Goal: Use online tool/utility

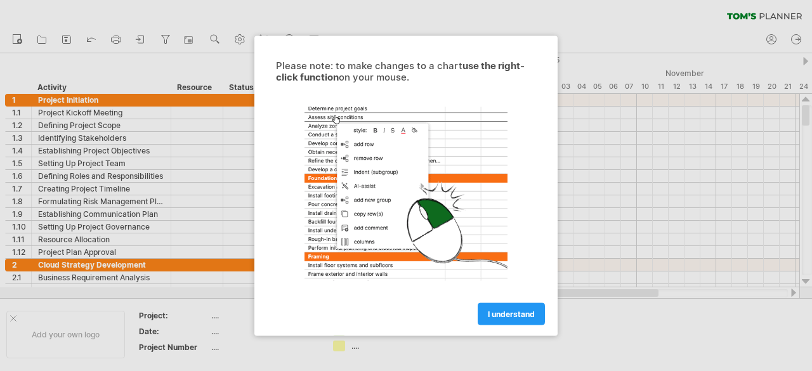
click at [492, 327] on div "Please note: to make changes to a chart use the right-click function on your mo…" at bounding box center [405, 186] width 303 height 300
click at [492, 315] on span "I understand" at bounding box center [511, 314] width 47 height 10
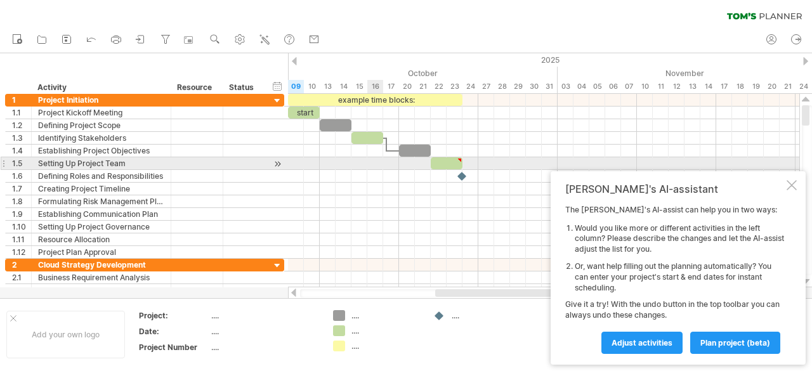
click at [381, 159] on div at bounding box center [543, 163] width 511 height 13
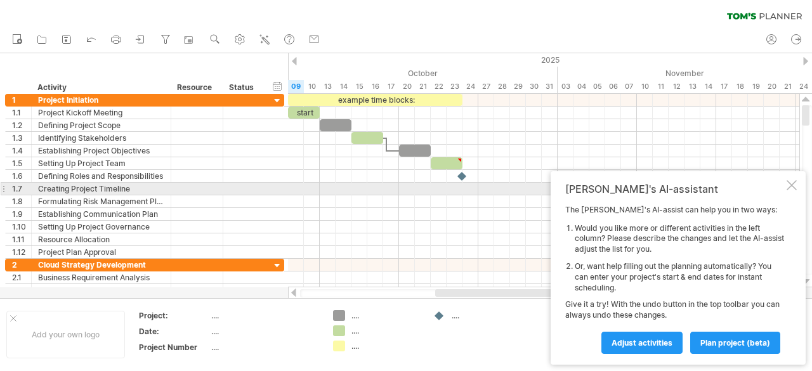
click at [788, 187] on div at bounding box center [792, 185] width 10 height 10
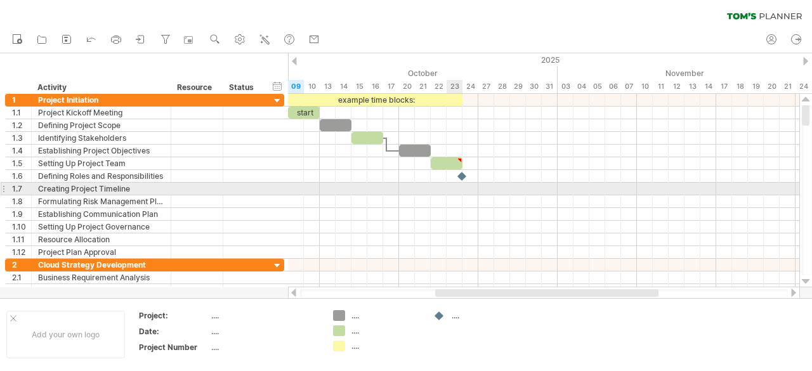
click at [456, 185] on div at bounding box center [543, 189] width 511 height 13
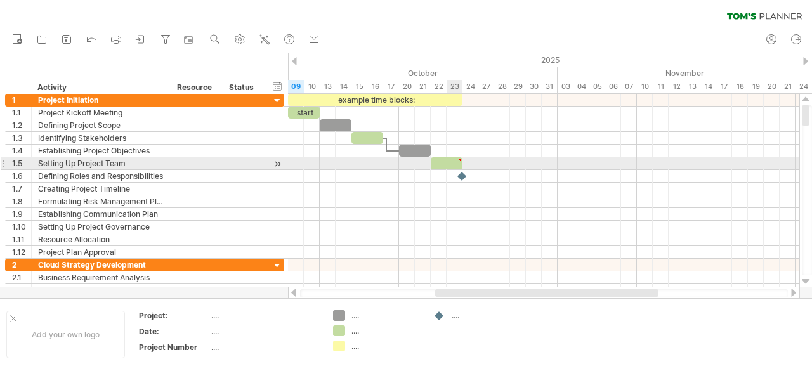
click at [449, 161] on div at bounding box center [447, 163] width 32 height 12
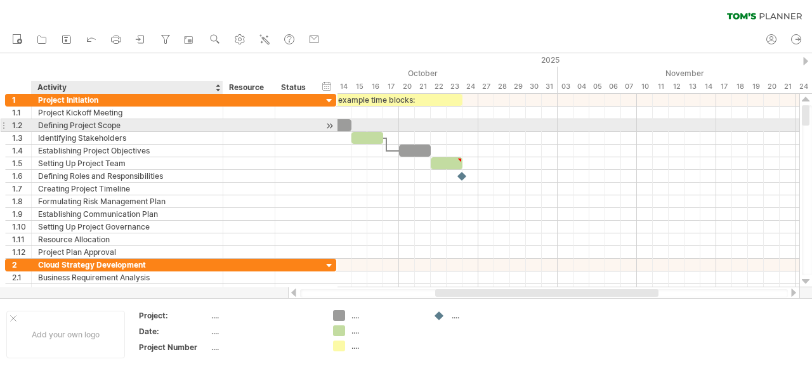
drag, startPoint x: 169, startPoint y: 124, endPoint x: 221, endPoint y: 124, distance: 52.0
click at [221, 124] on div at bounding box center [221, 125] width 6 height 13
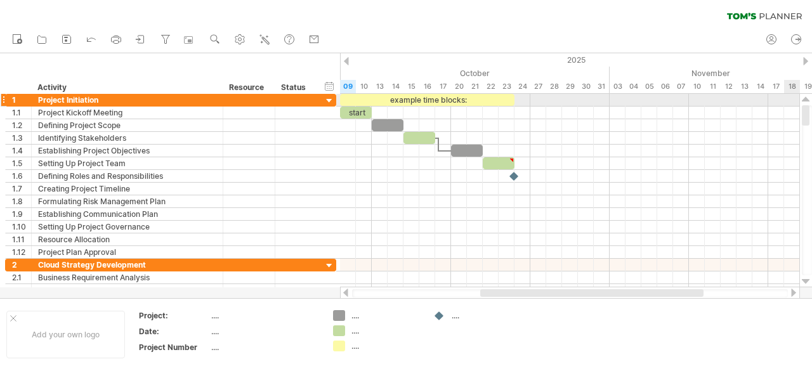
drag, startPoint x: 807, startPoint y: 113, endPoint x: 809, endPoint y: 106, distance: 7.1
click at [809, 106] on div at bounding box center [806, 115] width 8 height 20
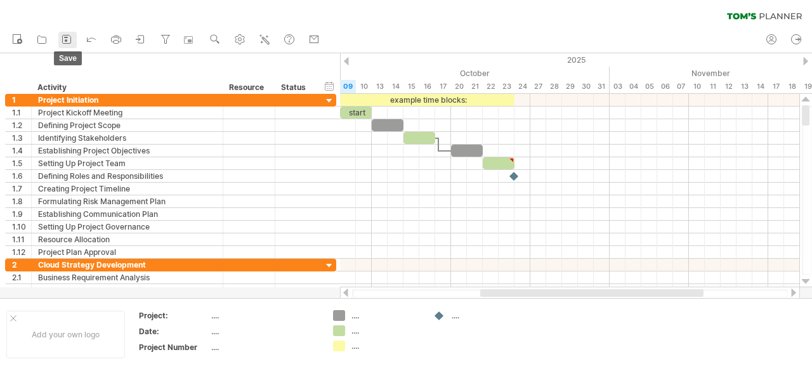
click at [67, 38] on icon at bounding box center [66, 39] width 13 height 13
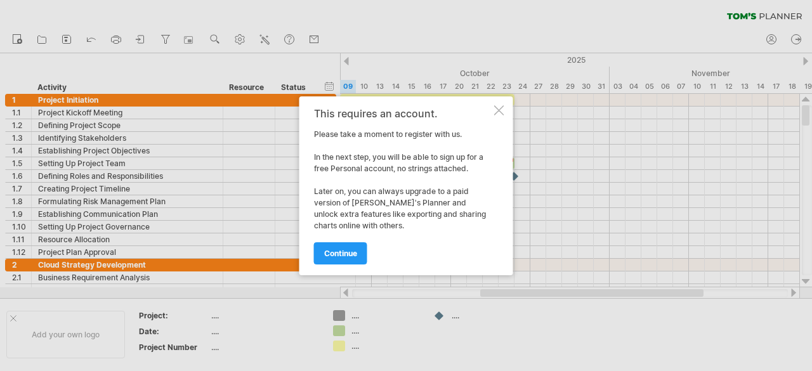
click at [499, 106] on div at bounding box center [499, 110] width 10 height 10
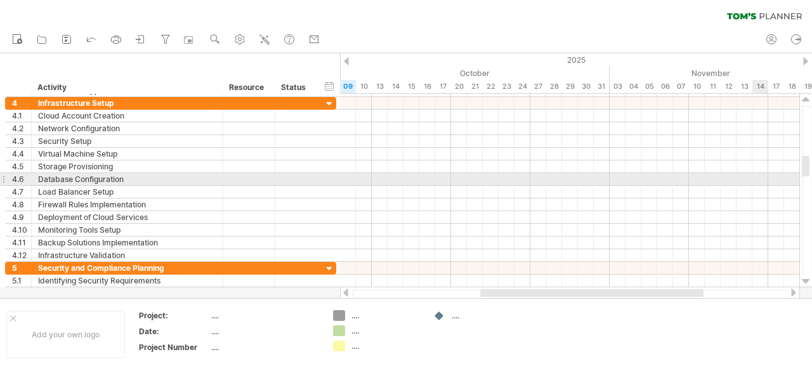
drag, startPoint x: 807, startPoint y: 118, endPoint x: 804, endPoint y: 169, distance: 51.4
click at [804, 169] on div at bounding box center [806, 166] width 8 height 20
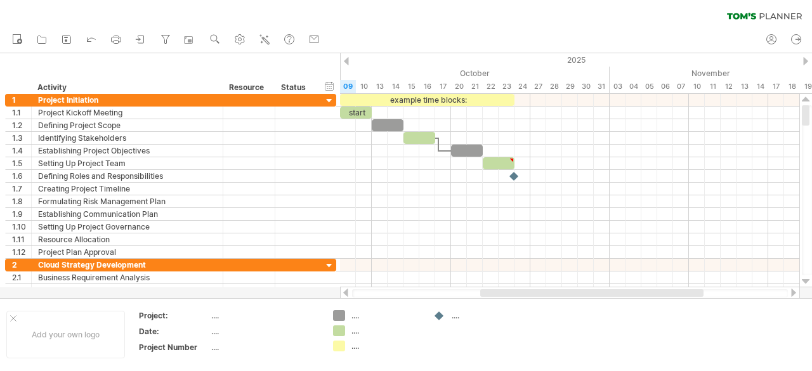
drag, startPoint x: 806, startPoint y: 160, endPoint x: 809, endPoint y: 92, distance: 68.6
click at [809, 92] on div "Trying to reach [DOMAIN_NAME] Connected again... 0% clear filter new 1" at bounding box center [406, 185] width 812 height 371
click at [118, 40] on icon at bounding box center [116, 39] width 13 height 13
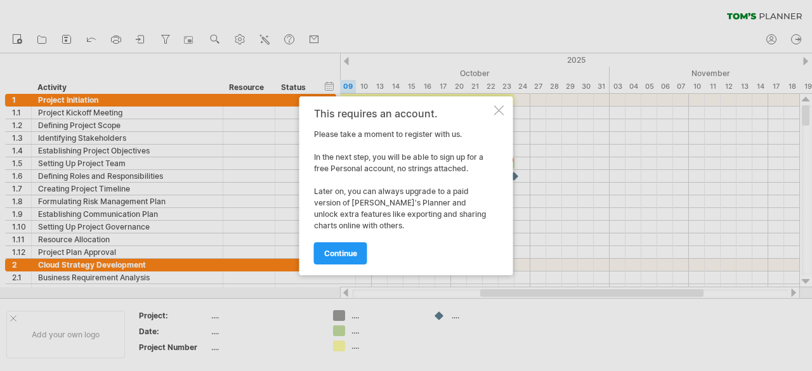
click at [500, 107] on div at bounding box center [499, 110] width 10 height 10
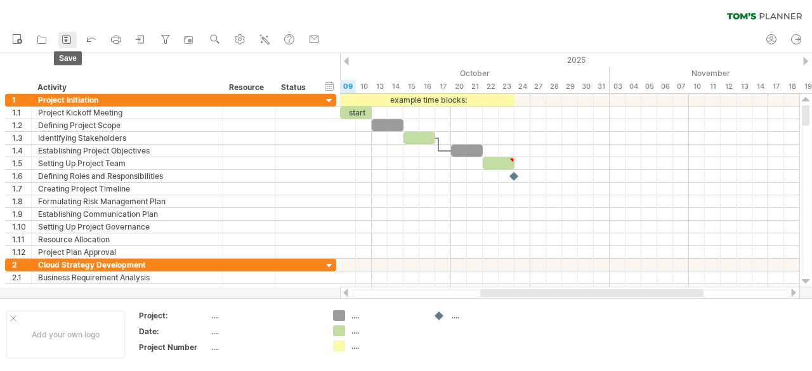
click at [67, 37] on rect at bounding box center [66, 37] width 4 height 1
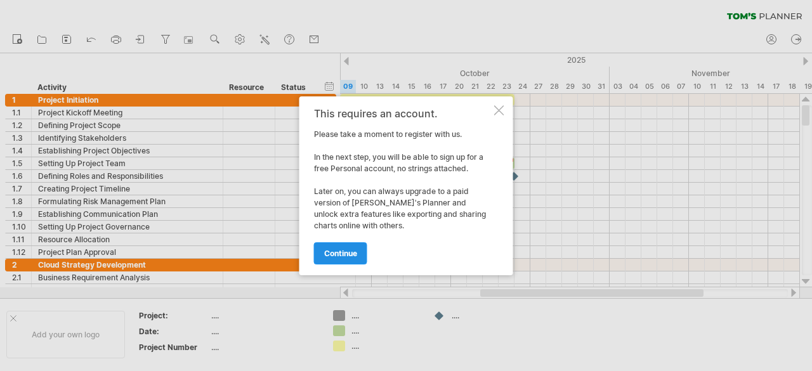
click at [348, 253] on span "continue" at bounding box center [340, 254] width 33 height 10
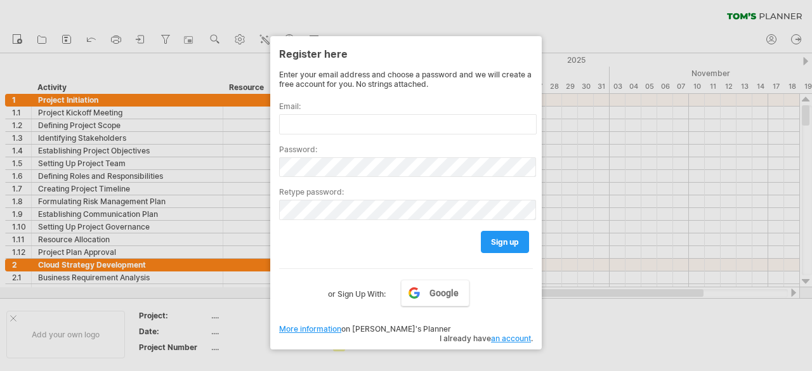
click at [443, 20] on div at bounding box center [406, 185] width 812 height 371
click at [568, 265] on div at bounding box center [406, 185] width 812 height 371
